Goal: Task Accomplishment & Management: Manage account settings

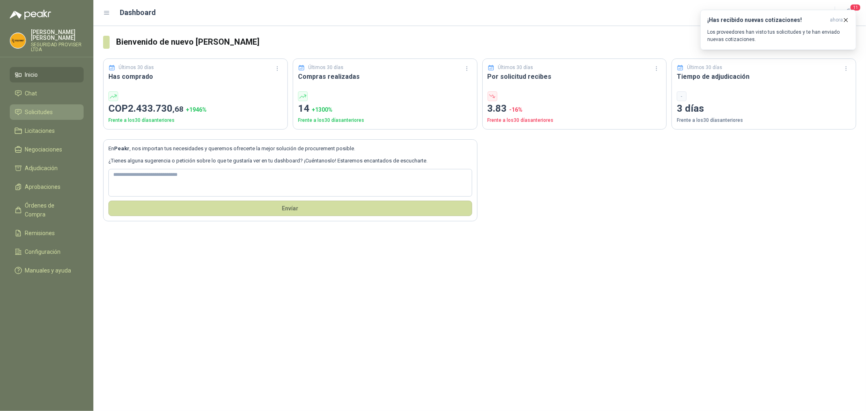
drag, startPoint x: 0, startPoint y: 0, endPoint x: 42, endPoint y: 118, distance: 125.3
click at [42, 118] on link "Solicitudes" at bounding box center [47, 111] width 74 height 15
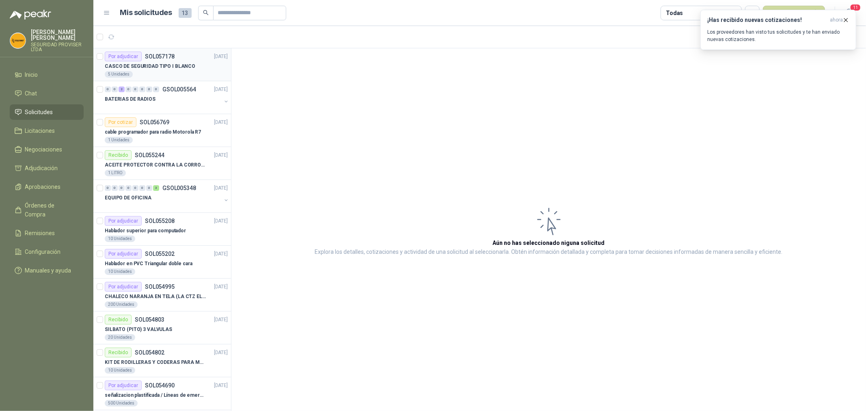
click at [186, 75] on div "5 Unidades" at bounding box center [166, 74] width 123 height 6
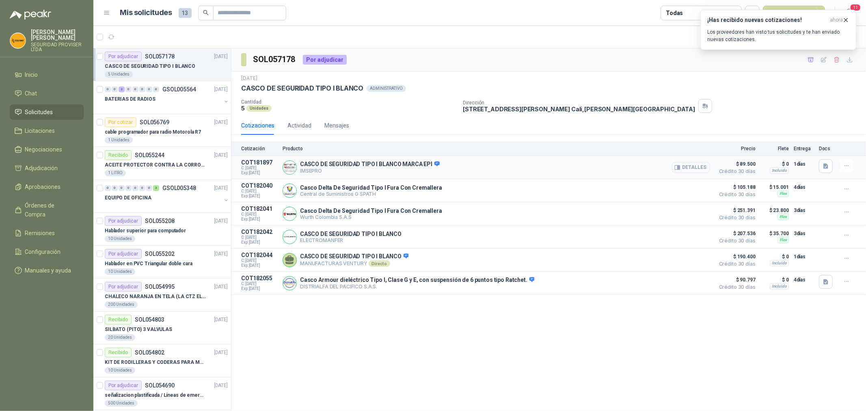
click at [700, 168] on button "Detalles" at bounding box center [691, 167] width 38 height 11
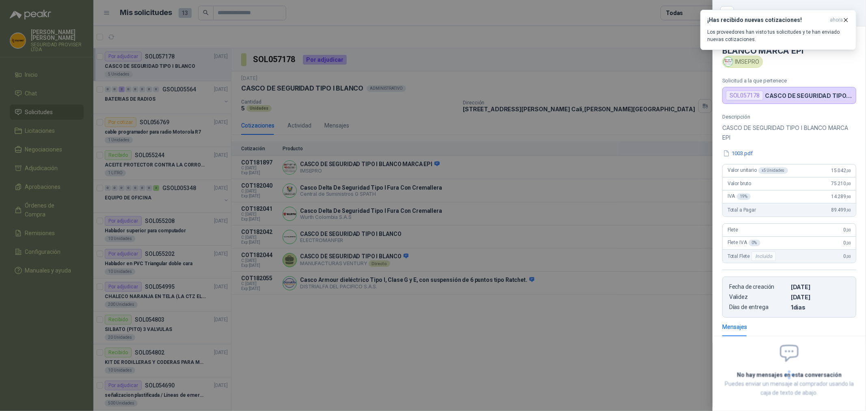
scroll to position [38, 0]
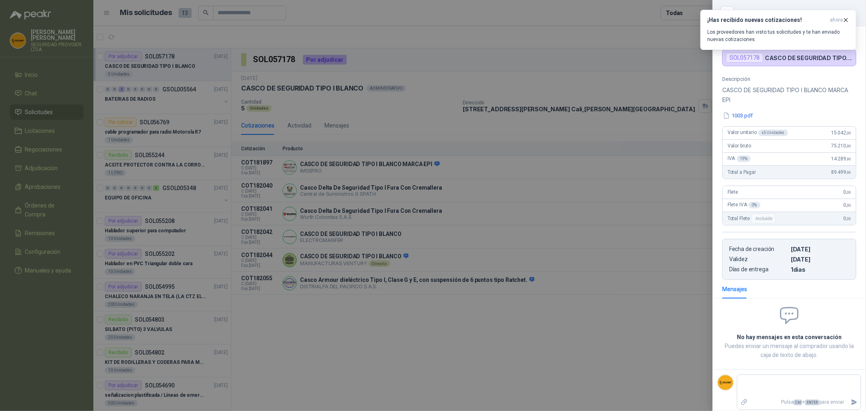
click at [654, 311] on div at bounding box center [433, 205] width 866 height 411
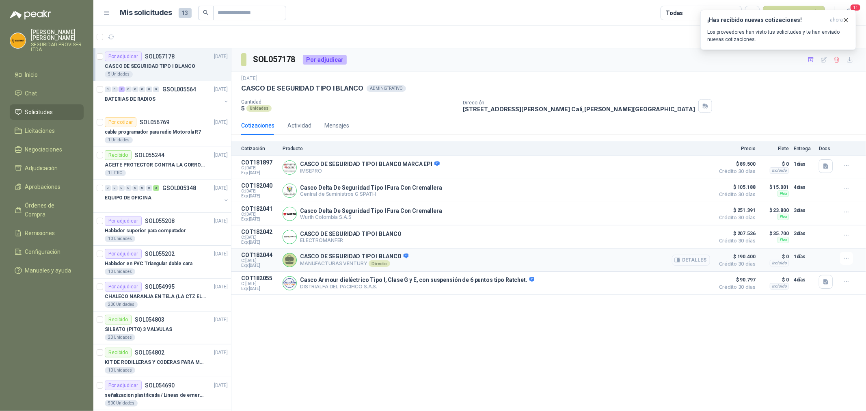
click at [705, 264] on button "Detalles" at bounding box center [691, 260] width 38 height 11
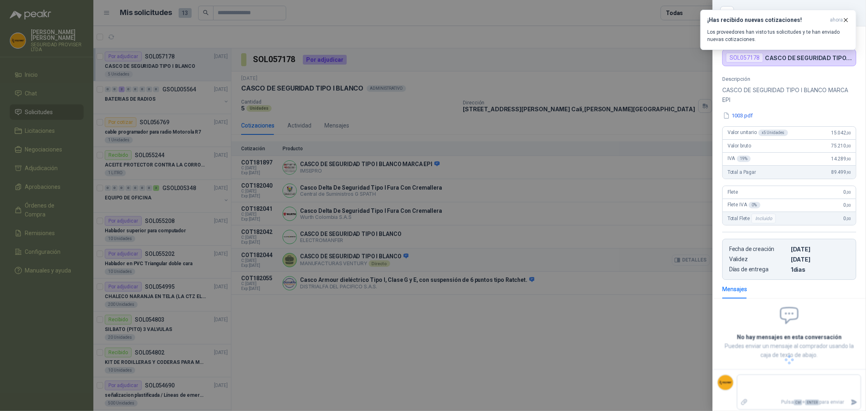
scroll to position [24, 0]
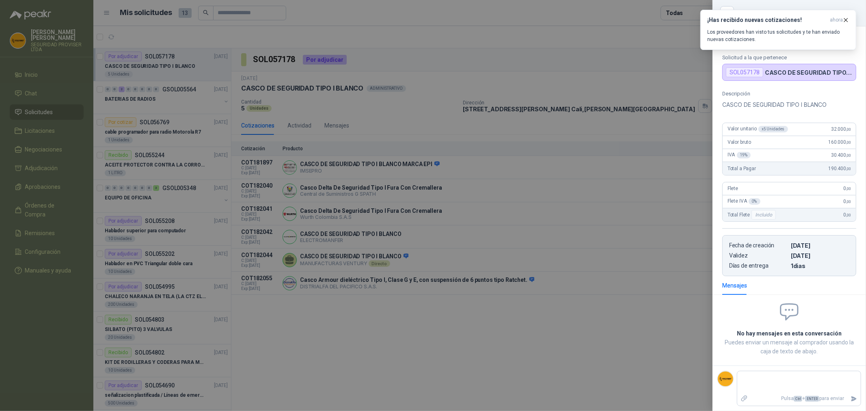
click at [689, 312] on div at bounding box center [433, 205] width 866 height 411
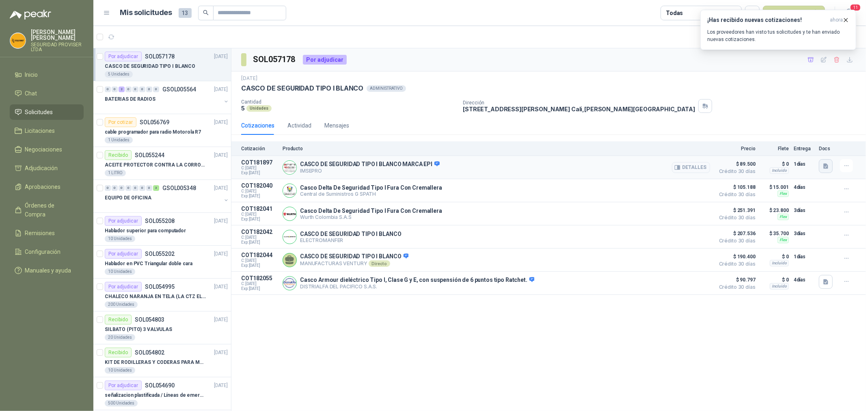
click at [826, 167] on icon "button" at bounding box center [825, 166] width 7 height 7
click at [817, 150] on button "1003.pdf" at bounding box center [811, 148] width 31 height 9
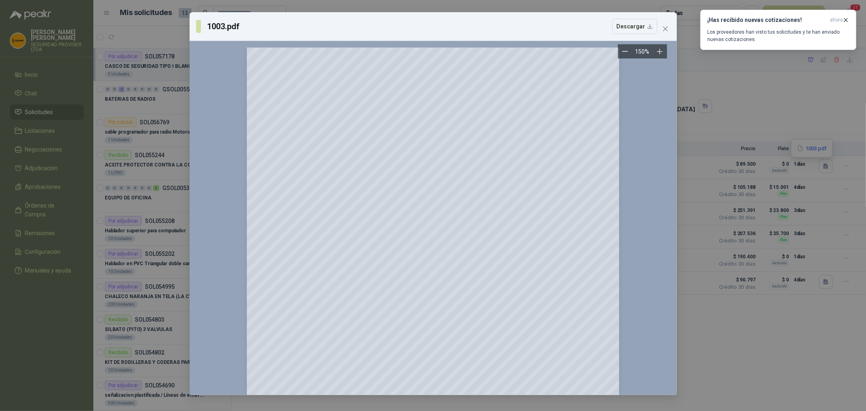
scroll to position [45, 0]
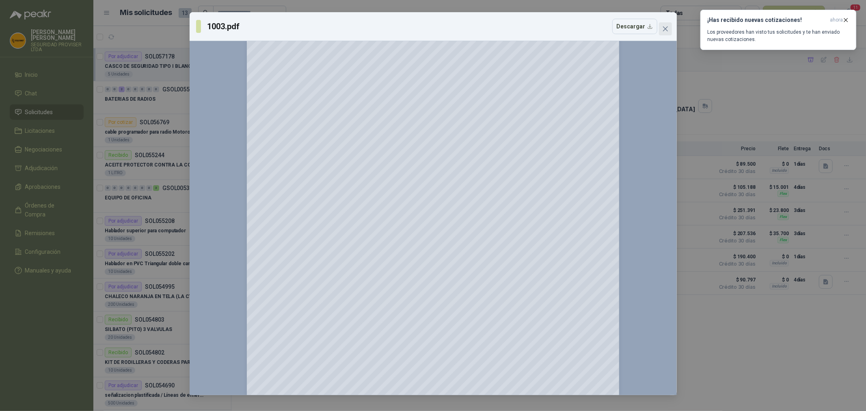
click at [663, 29] on icon "close" at bounding box center [665, 29] width 6 height 6
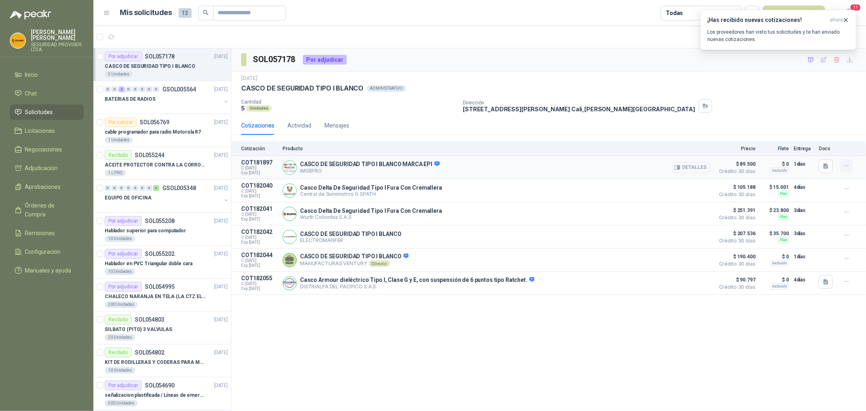
click at [842, 164] on button "button" at bounding box center [846, 165] width 13 height 13
click at [826, 135] on button "Añadir" at bounding box center [830, 133] width 65 height 13
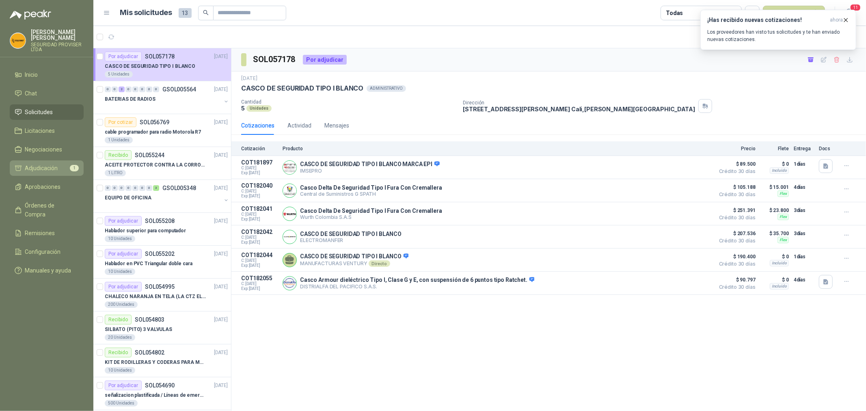
click at [58, 161] on link "Adjudicación 1" at bounding box center [47, 167] width 74 height 15
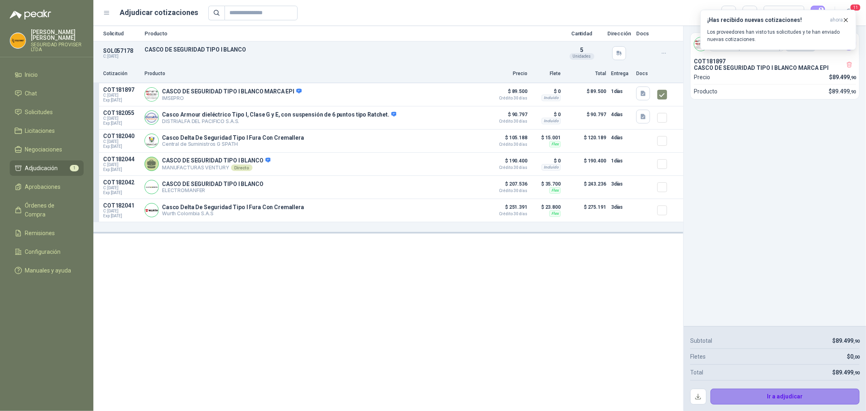
click at [819, 395] on button "Ir a adjudicar" at bounding box center [784, 396] width 149 height 16
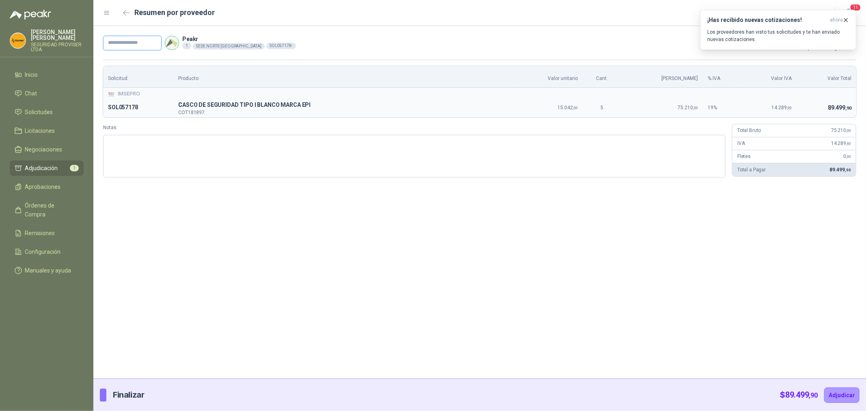
click at [141, 43] on input "text" at bounding box center [132, 43] width 58 height 15
type input "***"
click at [846, 396] on button "Adjudicar" at bounding box center [841, 394] width 35 height 15
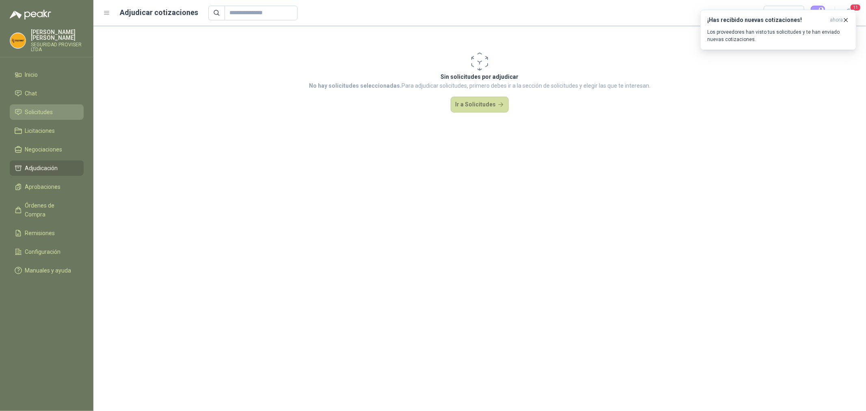
click at [54, 104] on link "Solicitudes" at bounding box center [47, 111] width 74 height 15
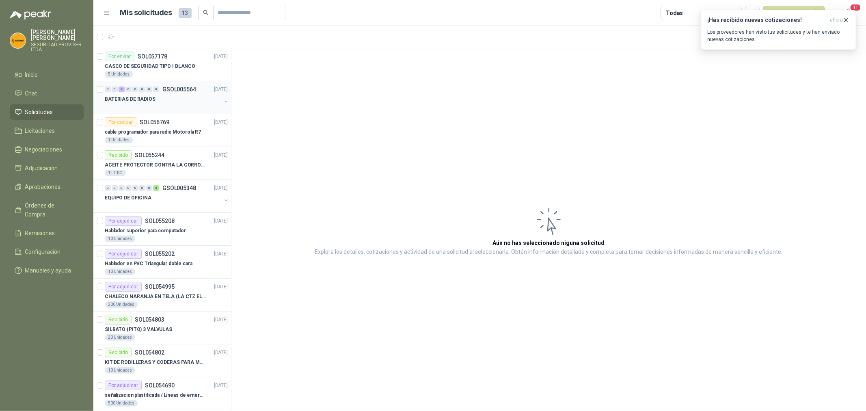
click at [190, 107] on div at bounding box center [163, 107] width 117 height 6
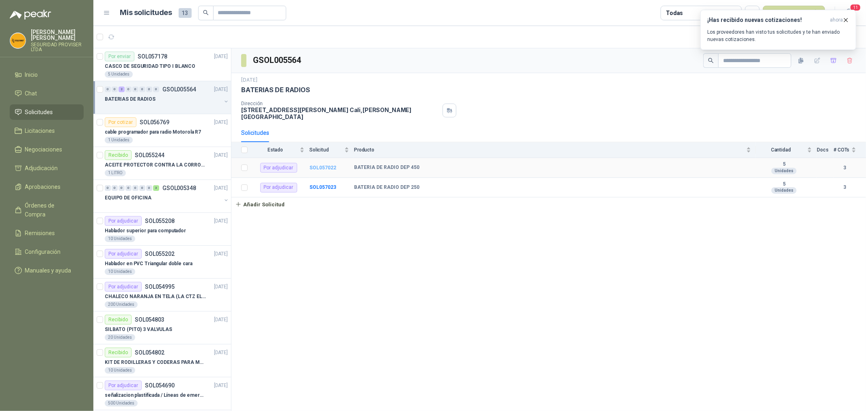
click at [329, 167] on b "SOL057022" at bounding box center [322, 168] width 27 height 6
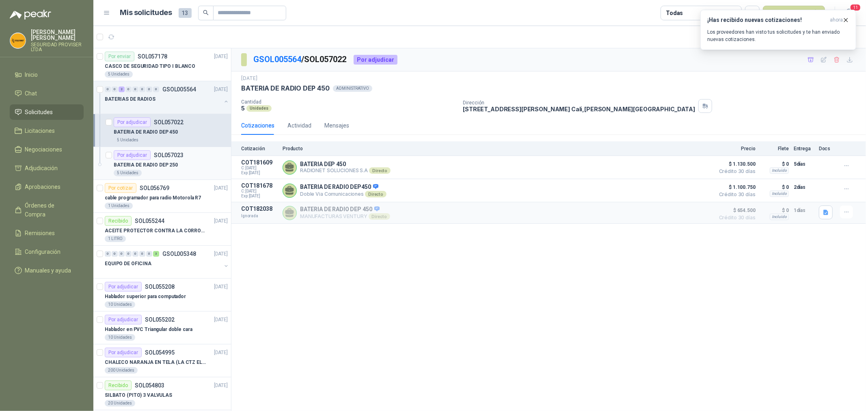
click at [180, 162] on div "BATERIA DE RADIO DEP 250" at bounding box center [171, 165] width 114 height 10
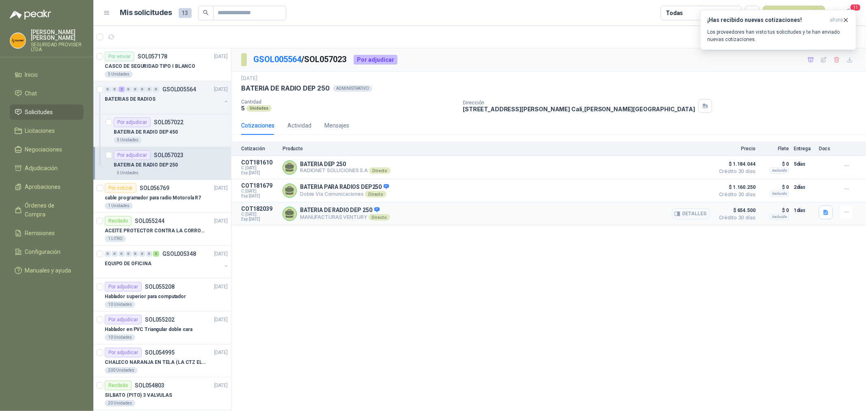
click at [695, 216] on button "Detalles" at bounding box center [691, 213] width 38 height 11
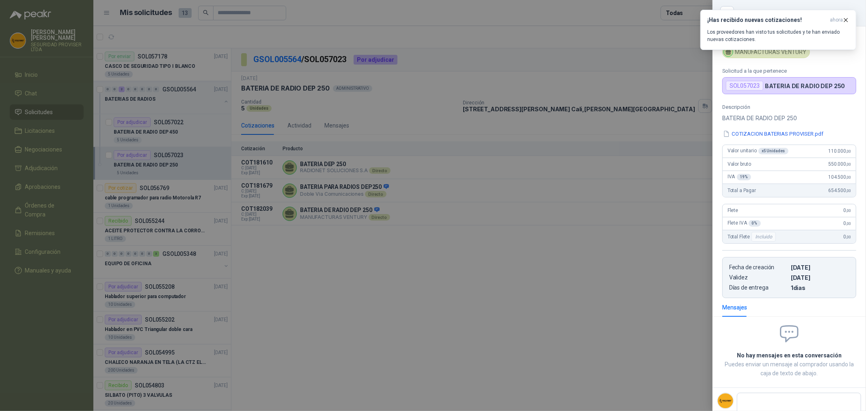
click at [660, 281] on div at bounding box center [433, 205] width 866 height 411
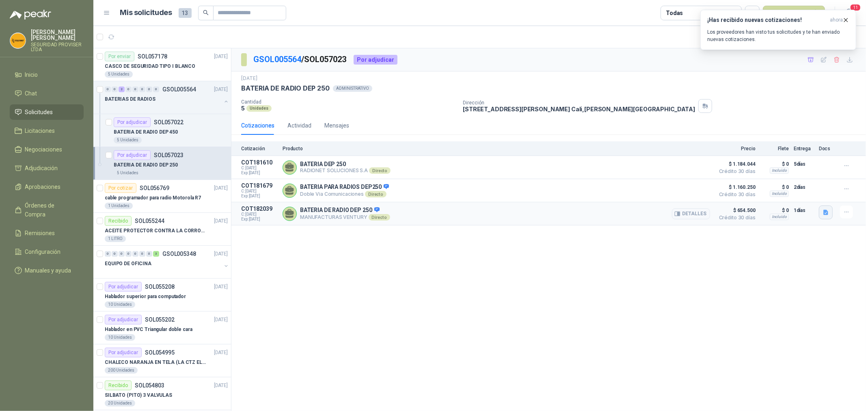
click at [827, 212] on icon "button" at bounding box center [825, 211] width 5 height 5
click at [766, 194] on button "COTIZACION BATERIAS PROVISER.pdf" at bounding box center [776, 195] width 102 height 9
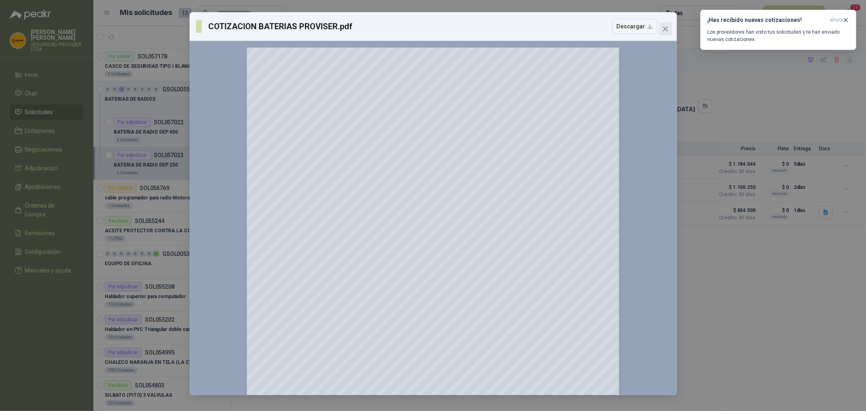
click at [667, 28] on icon "close" at bounding box center [665, 29] width 6 height 6
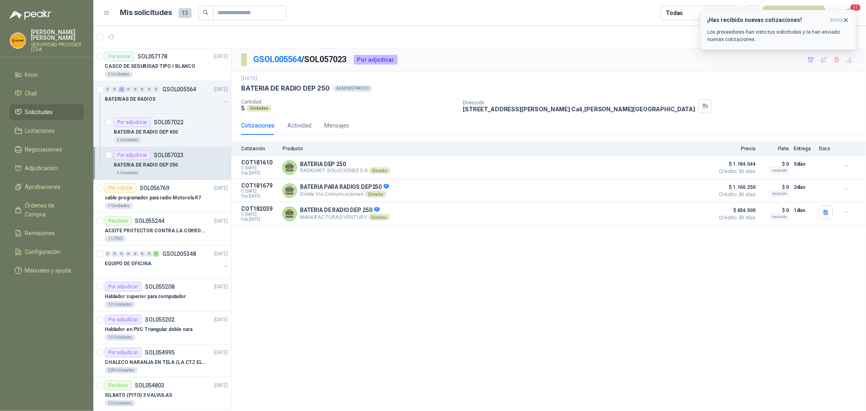
drag, startPoint x: 845, startPoint y: 18, endPoint x: 840, endPoint y: 18, distance: 4.9
click at [845, 18] on icon "button" at bounding box center [845, 20] width 7 height 7
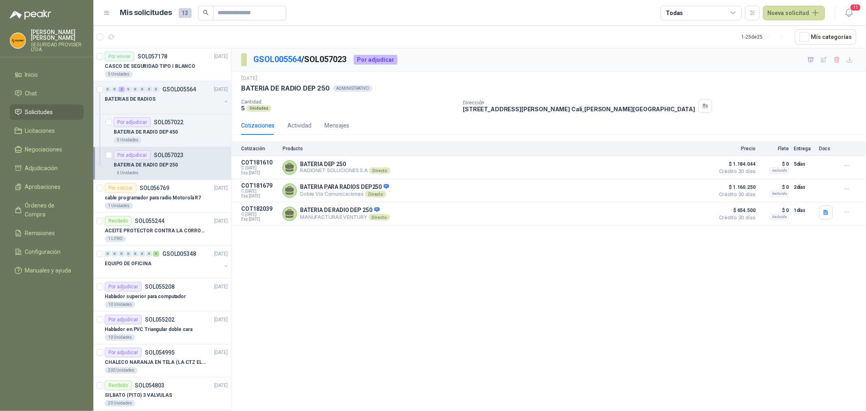
click at [737, 13] on icon at bounding box center [732, 12] width 7 height 7
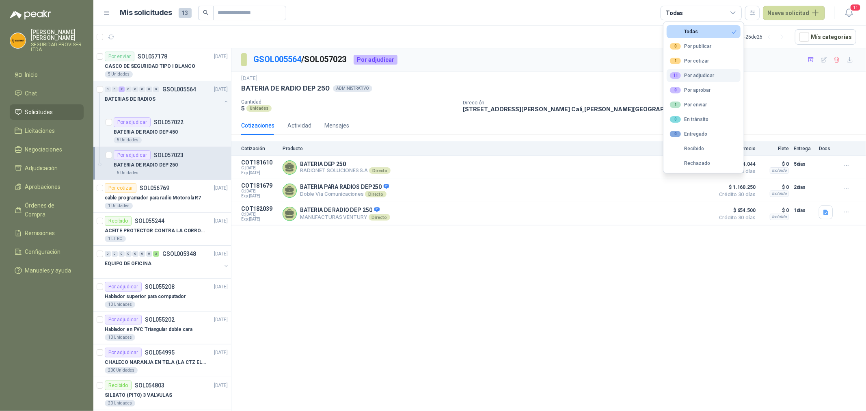
click at [708, 78] on div "11 Por adjudicar" at bounding box center [692, 75] width 44 height 6
